Goal: Find specific page/section: Find specific page/section

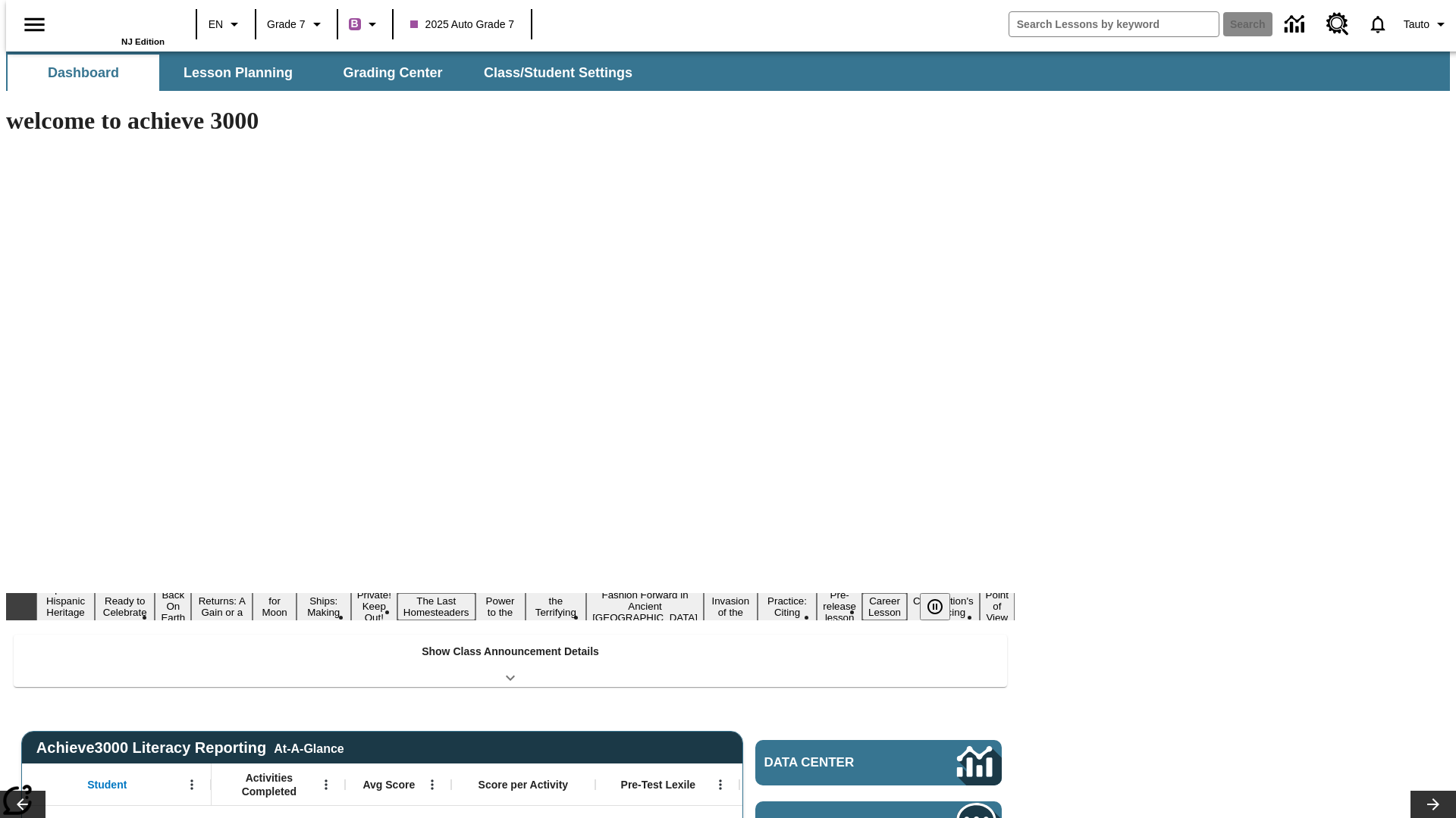
type input "-1"
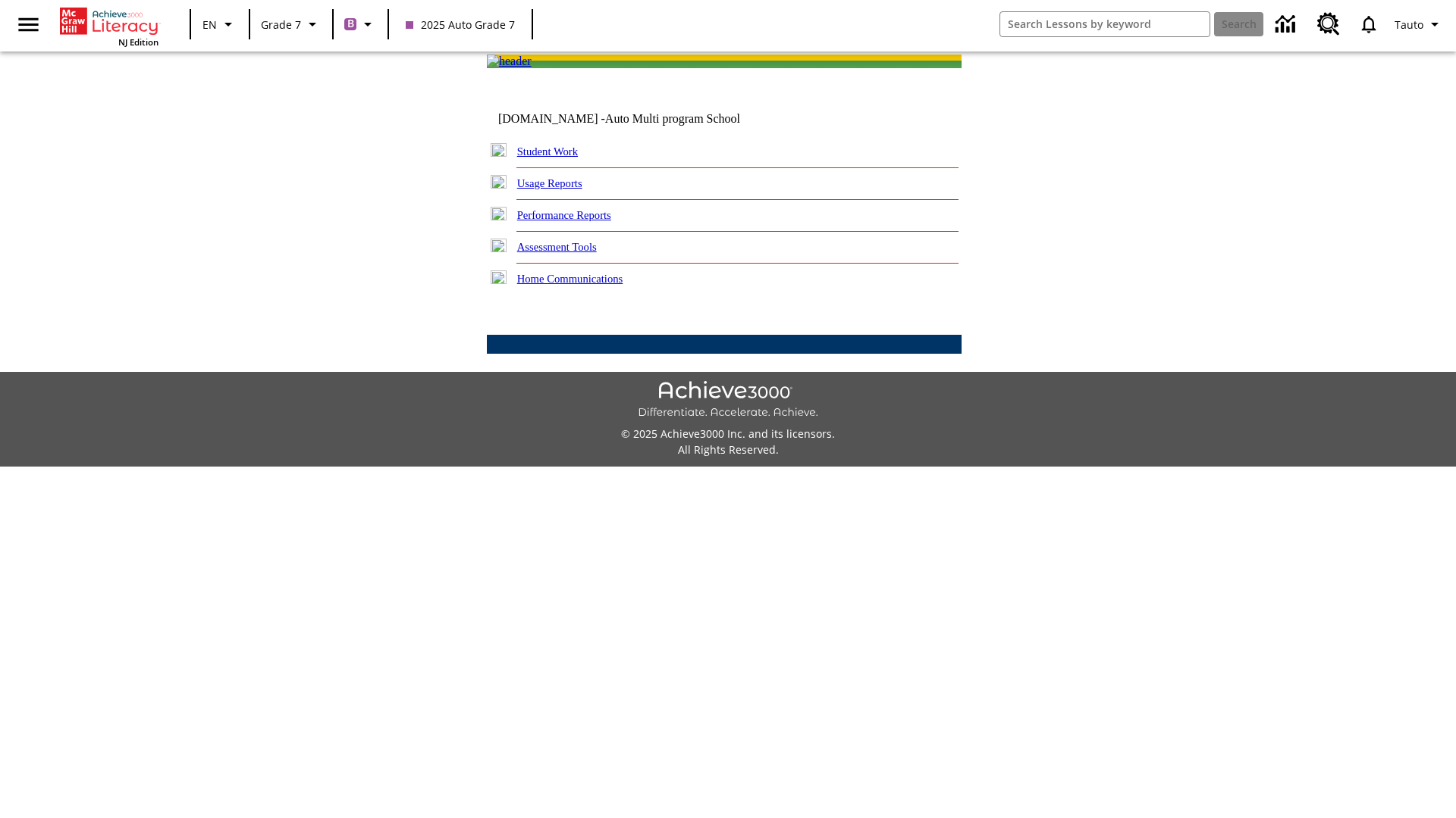
click at [557, 157] on link "Student Work" at bounding box center [547, 152] width 60 height 12
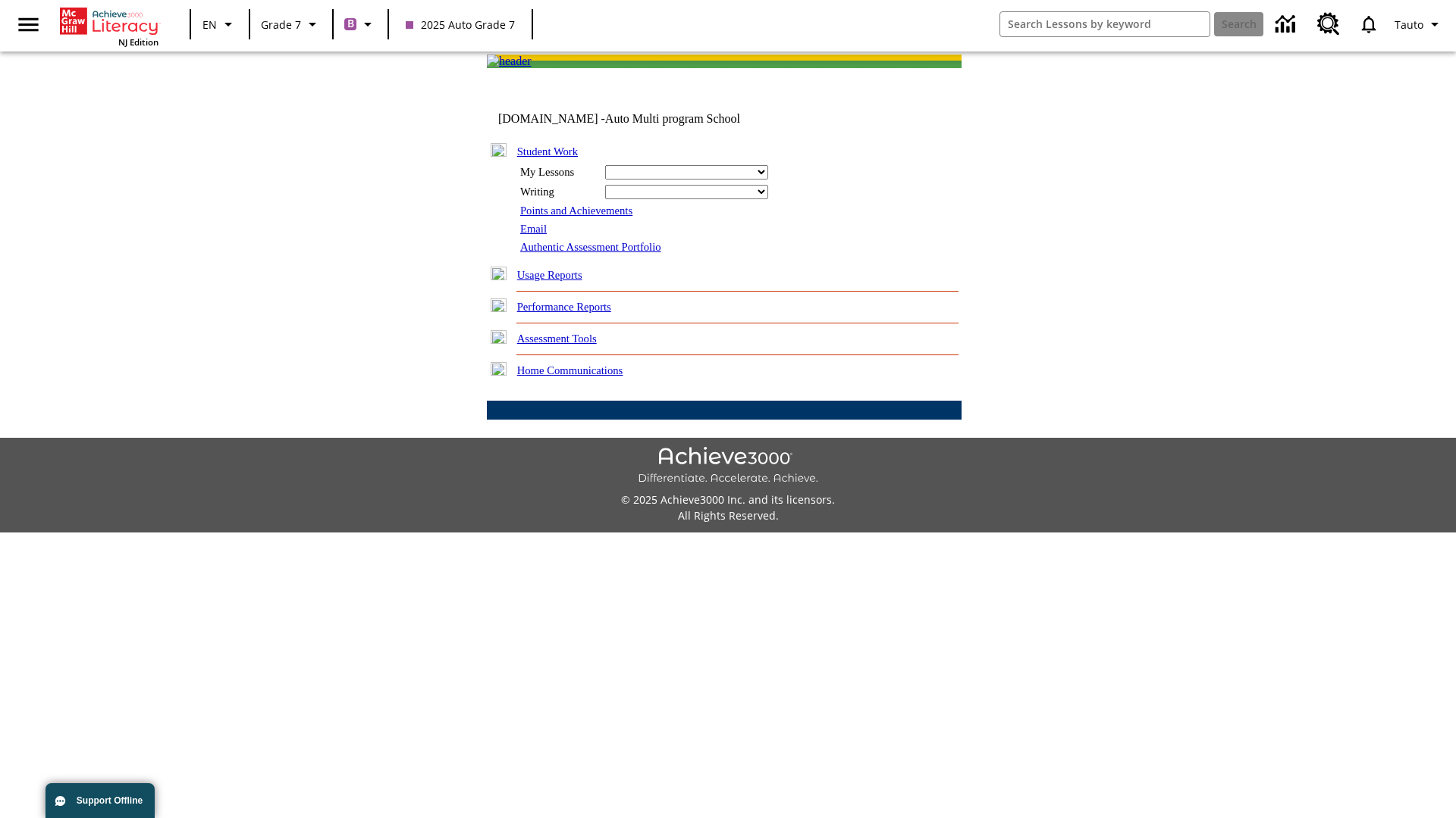
select select "/options/reports/?report_id=24&atype=1&section=2"
